Goal: Transaction & Acquisition: Purchase product/service

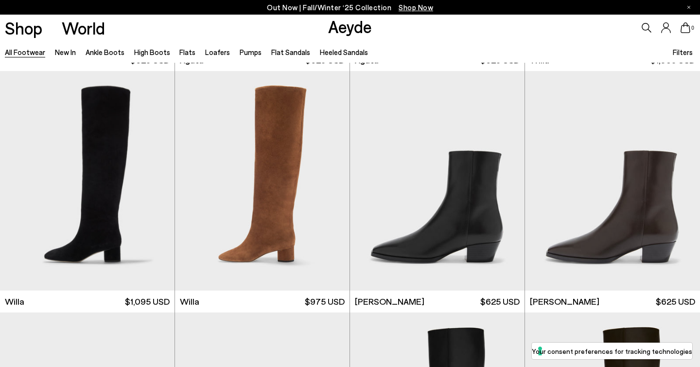
scroll to position [470, 0]
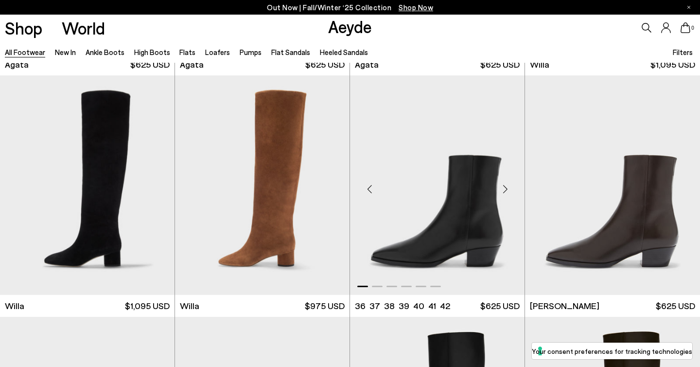
click at [457, 203] on img "1 / 6" at bounding box center [437, 184] width 175 height 219
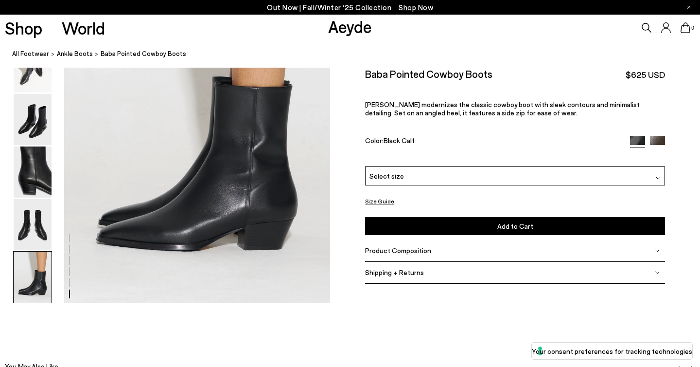
scroll to position [1901, 0]
click at [392, 171] on span "Select size" at bounding box center [387, 176] width 35 height 10
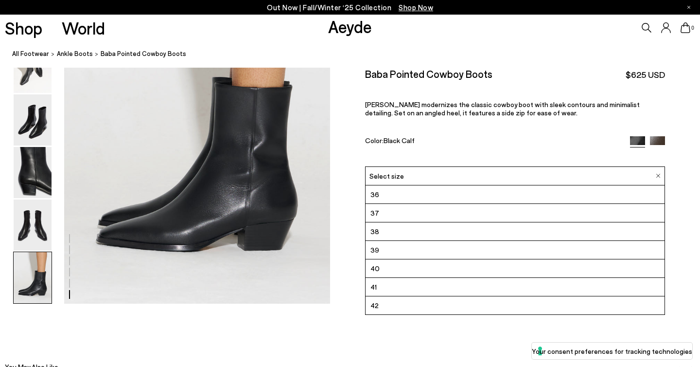
click at [414, 309] on li "42" at bounding box center [515, 305] width 299 height 18
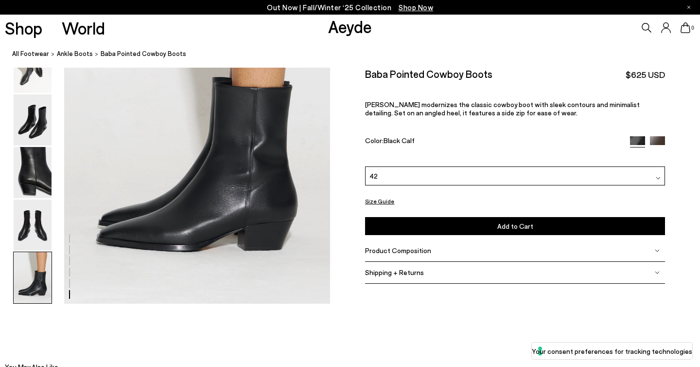
click at [431, 227] on button "Add to Cart Select a Size First" at bounding box center [515, 226] width 300 height 18
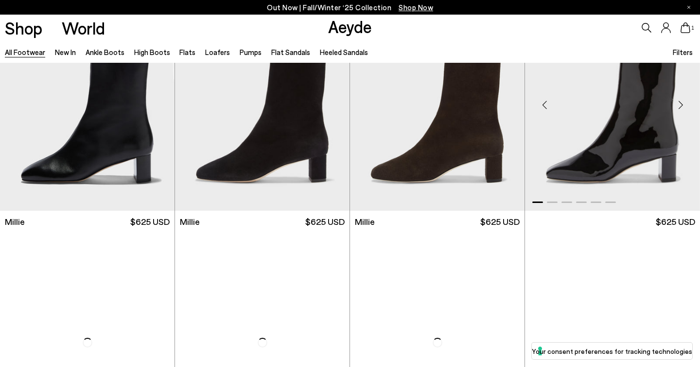
scroll to position [4176, 0]
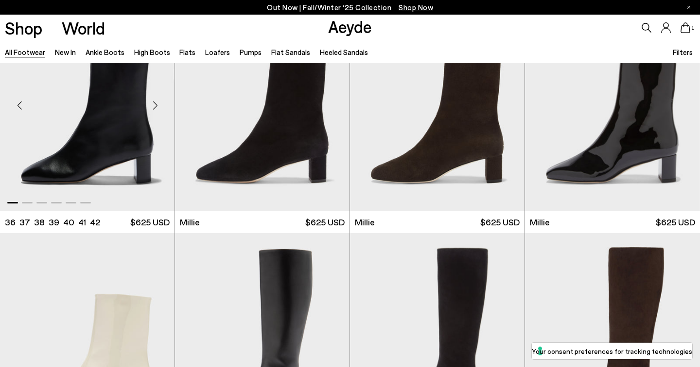
click at [120, 140] on img "1 / 6" at bounding box center [87, 101] width 175 height 219
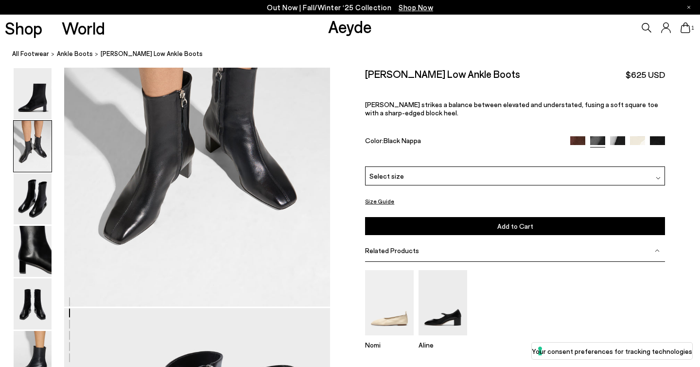
scroll to position [472, 0]
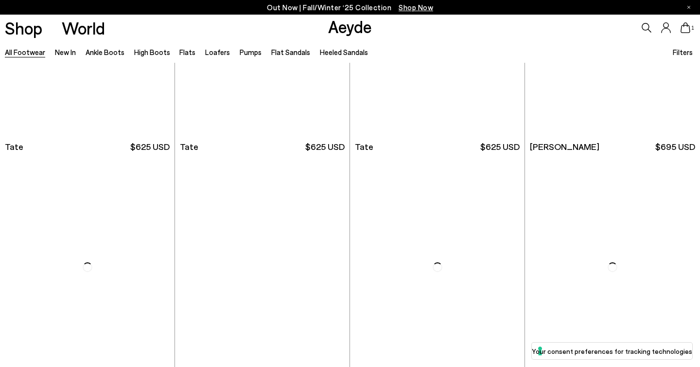
scroll to position [3879, 0]
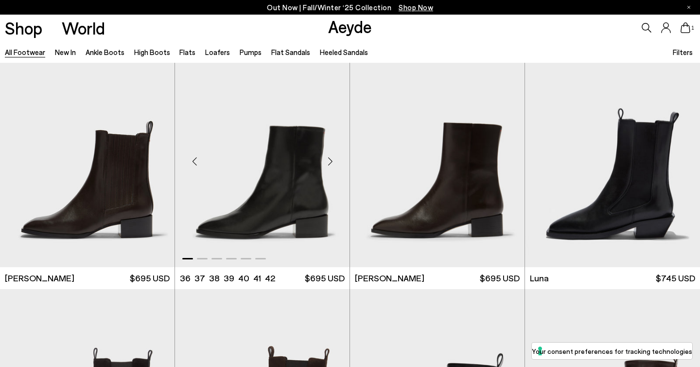
click at [331, 163] on div "Next slide" at bounding box center [330, 160] width 29 height 29
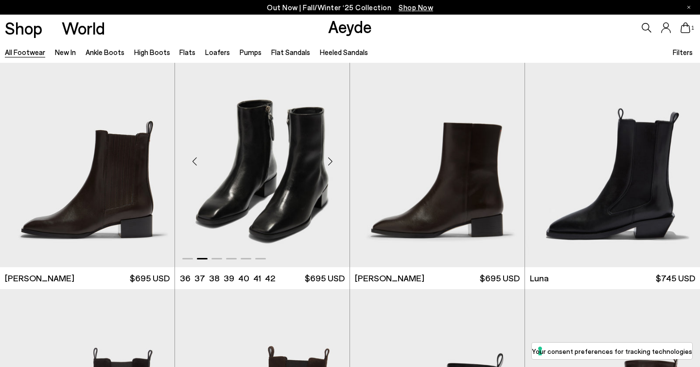
click at [331, 163] on div "Next slide" at bounding box center [330, 160] width 29 height 29
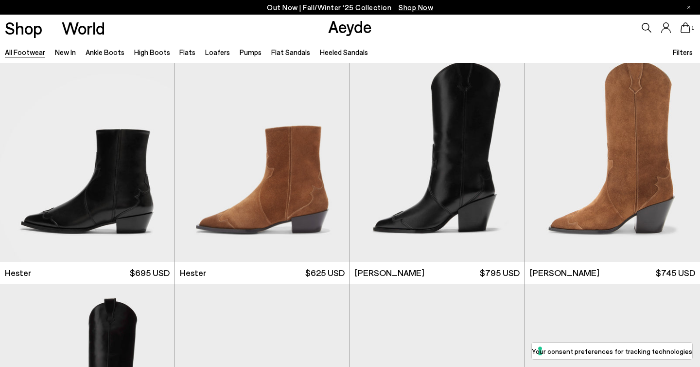
scroll to position [4367, 0]
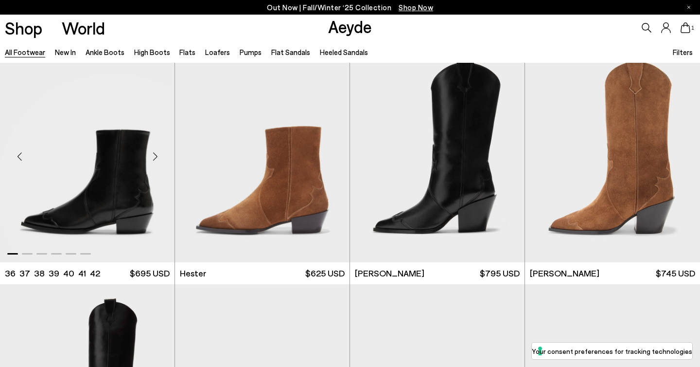
click at [134, 197] on img "1 / 6" at bounding box center [87, 151] width 175 height 219
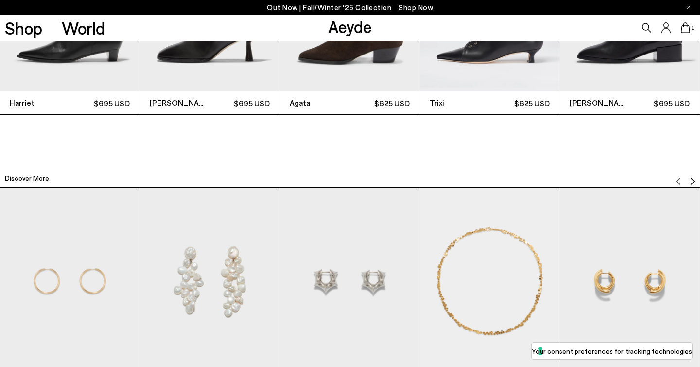
scroll to position [2374, 0]
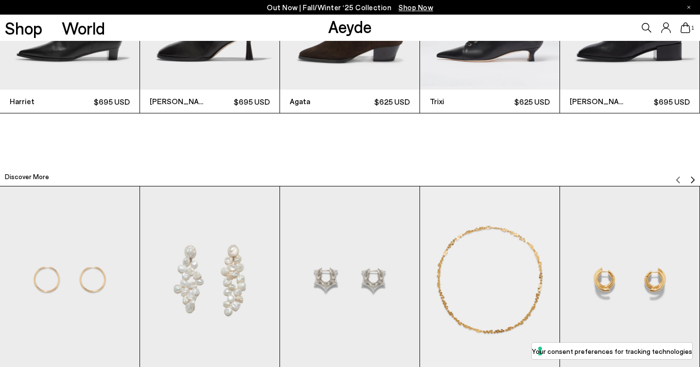
click at [231, 277] on img "2 / 12" at bounding box center [210, 279] width 140 height 186
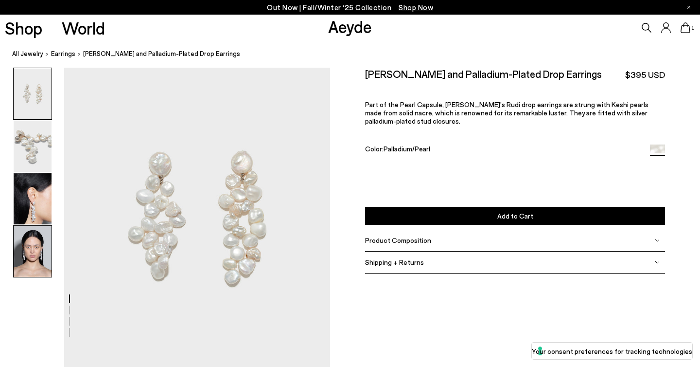
click at [33, 252] on img at bounding box center [33, 251] width 38 height 51
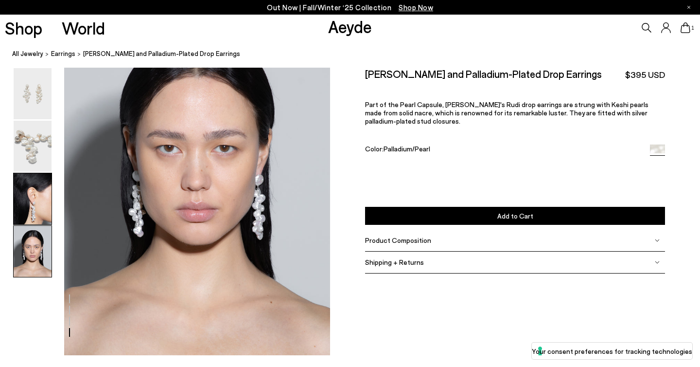
click at [33, 186] on img at bounding box center [33, 198] width 38 height 51
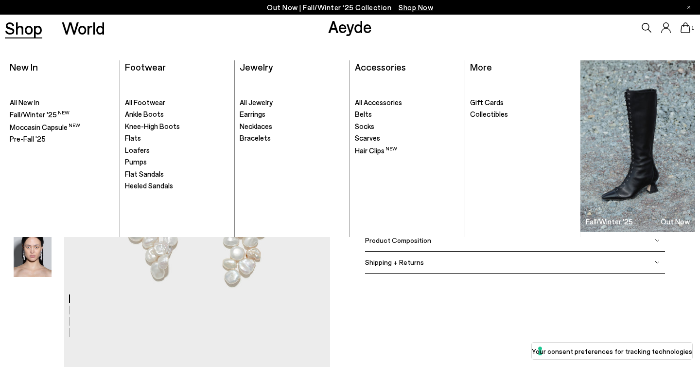
click at [30, 21] on link "Shop" at bounding box center [23, 27] width 37 height 17
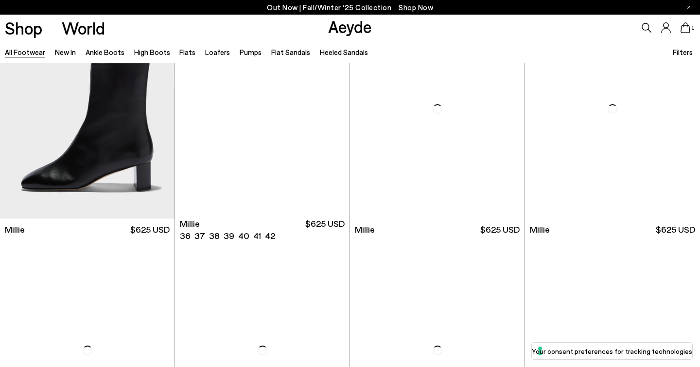
scroll to position [4169, 0]
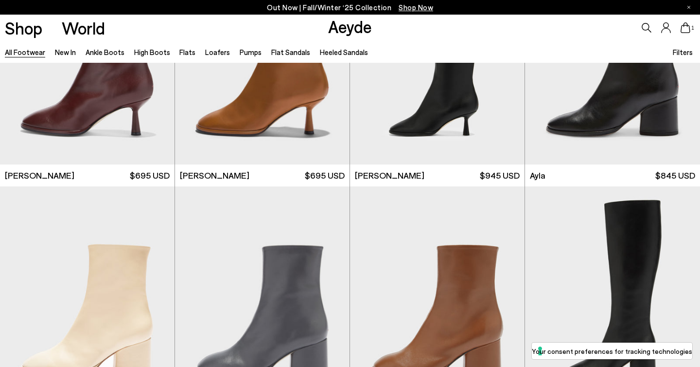
scroll to position [4952, 0]
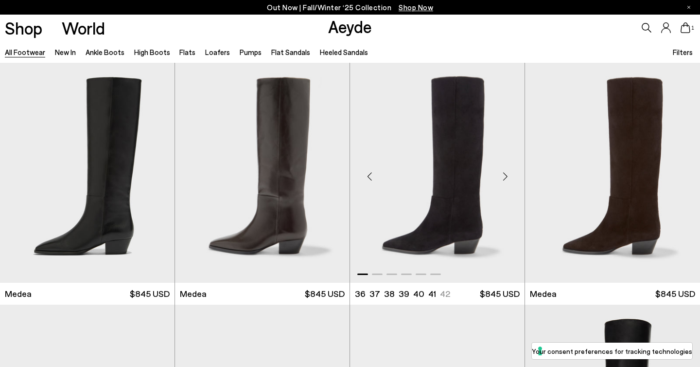
click at [423, 176] on img "1 / 6" at bounding box center [437, 172] width 175 height 219
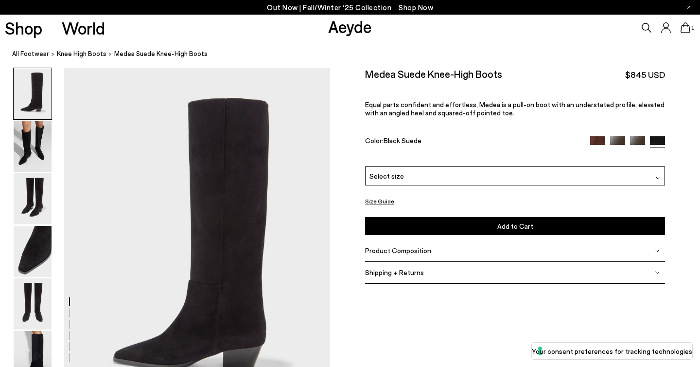
click at [383, 202] on button "Size Guide" at bounding box center [379, 201] width 29 height 12
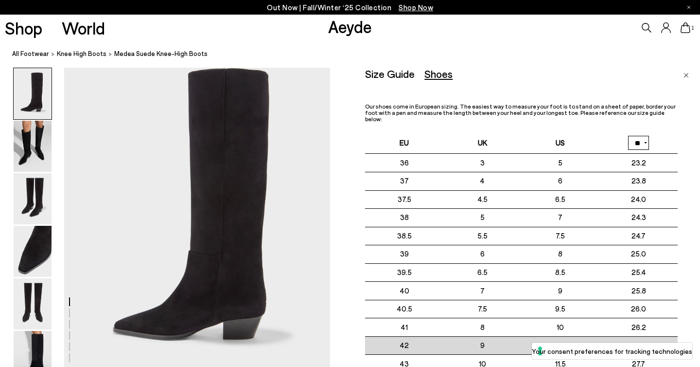
scroll to position [32, 0]
